Goal: Navigation & Orientation: Find specific page/section

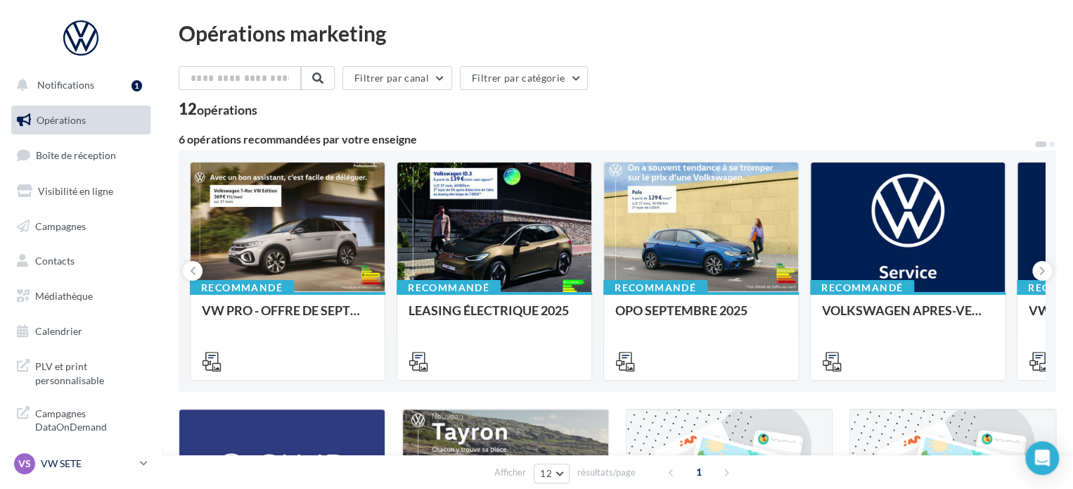
click at [70, 461] on p "VW SETE" at bounding box center [88, 463] width 94 height 14
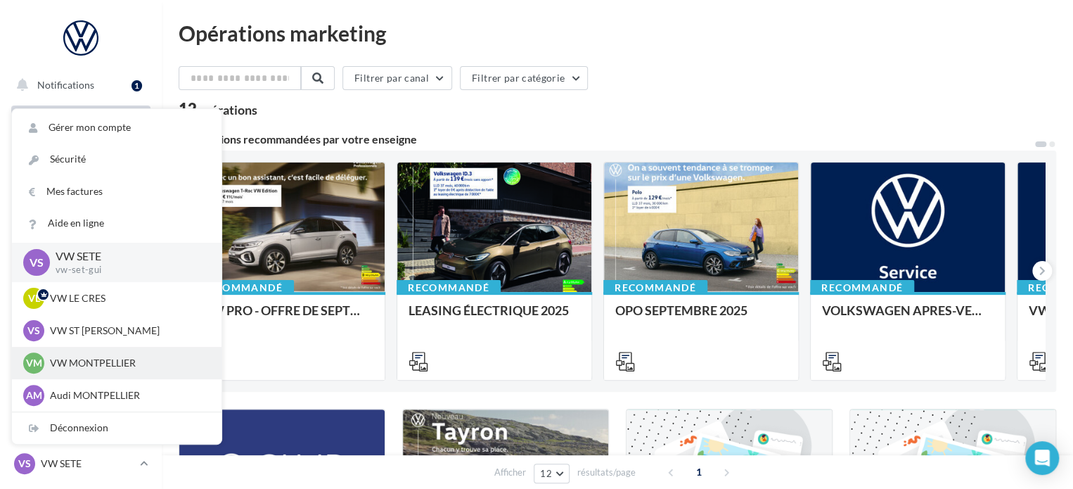
click at [121, 358] on p "VW MONTPELLIER" at bounding box center [127, 363] width 155 height 14
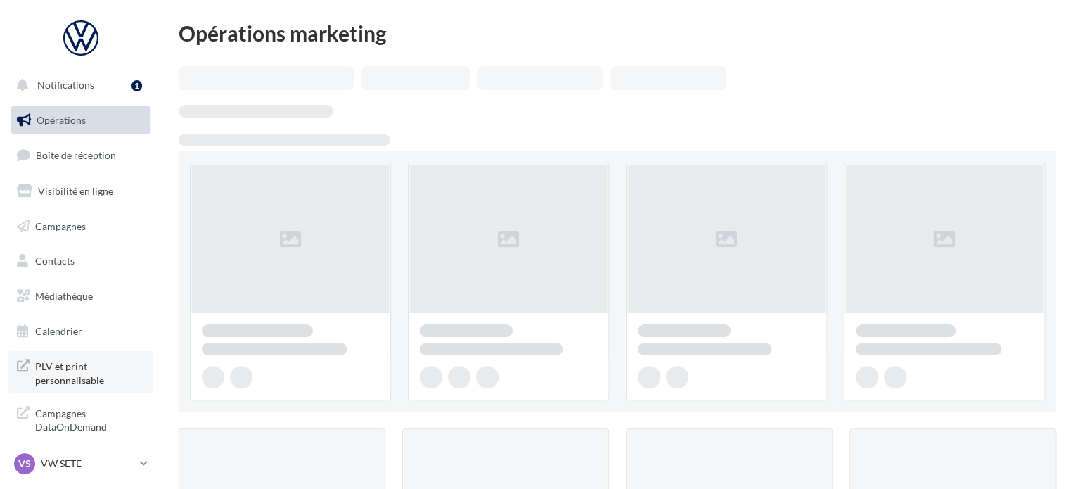
click at [46, 362] on span "PLV et print personnalisable" at bounding box center [90, 372] width 110 height 30
